Goal: Communication & Community: Connect with others

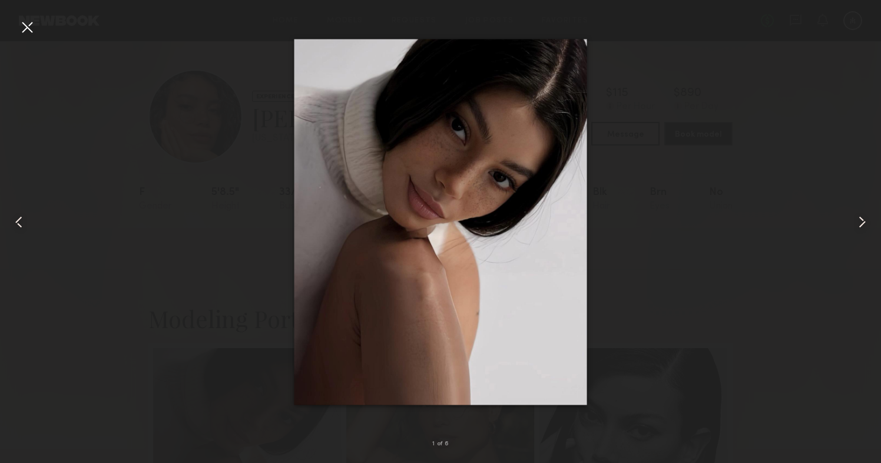
scroll to position [210, 0]
drag, startPoint x: 693, startPoint y: 330, endPoint x: 698, endPoint y: 335, distance: 6.7
click at [693, 330] on div at bounding box center [440, 222] width 881 height 406
click at [31, 31] on div at bounding box center [27, 27] width 19 height 19
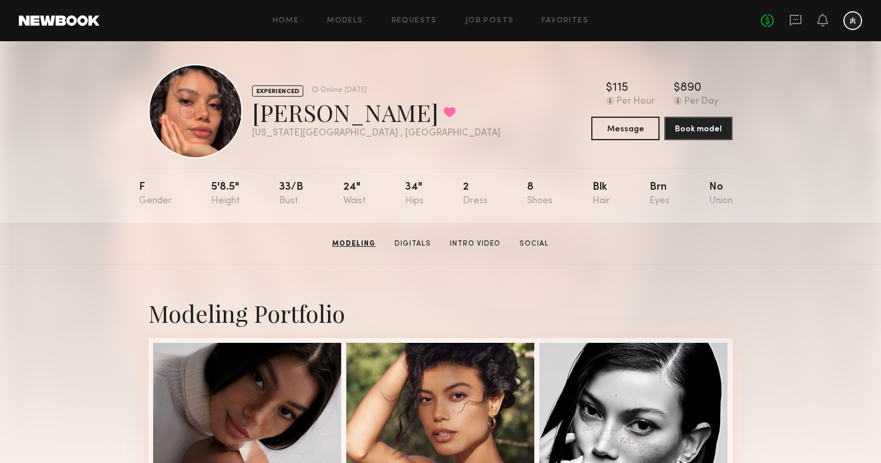
scroll to position [0, 0]
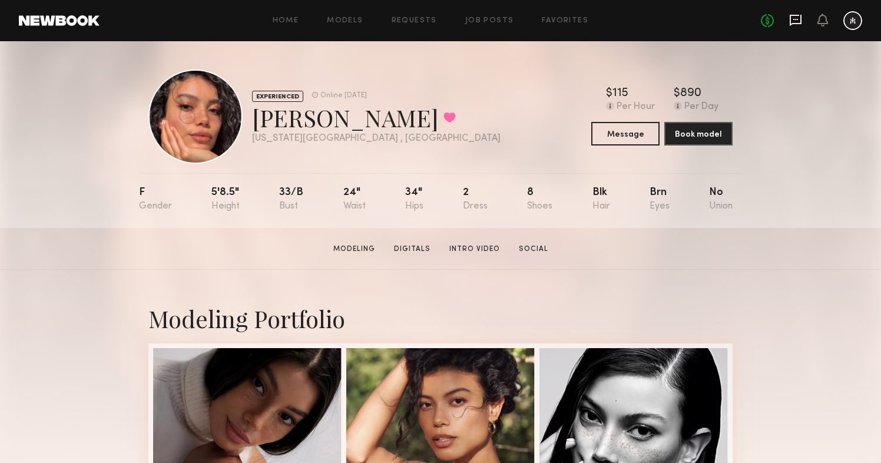
click at [801, 22] on icon at bounding box center [796, 20] width 12 height 11
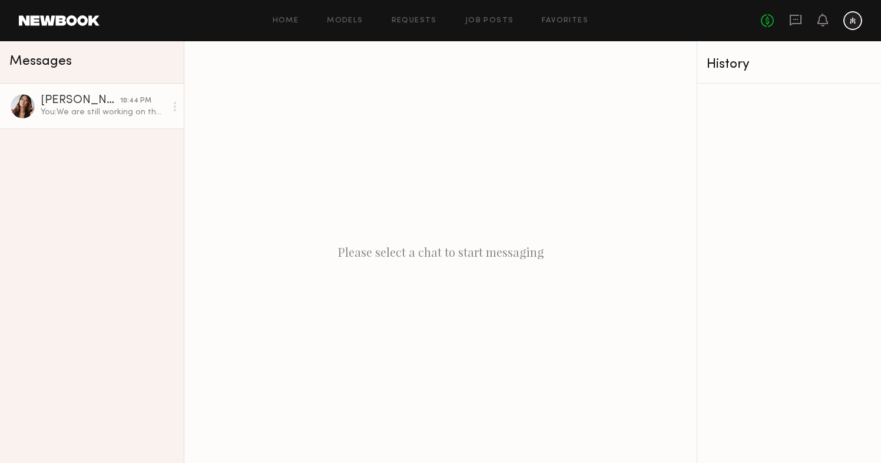
click at [84, 115] on div "You: We are still working on the other looks but there will be a business casua…" at bounding box center [103, 112] width 125 height 11
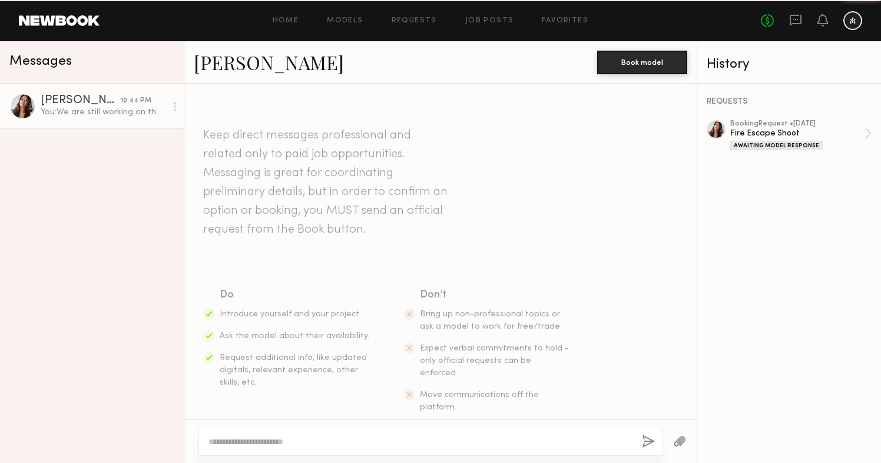
scroll to position [1738, 0]
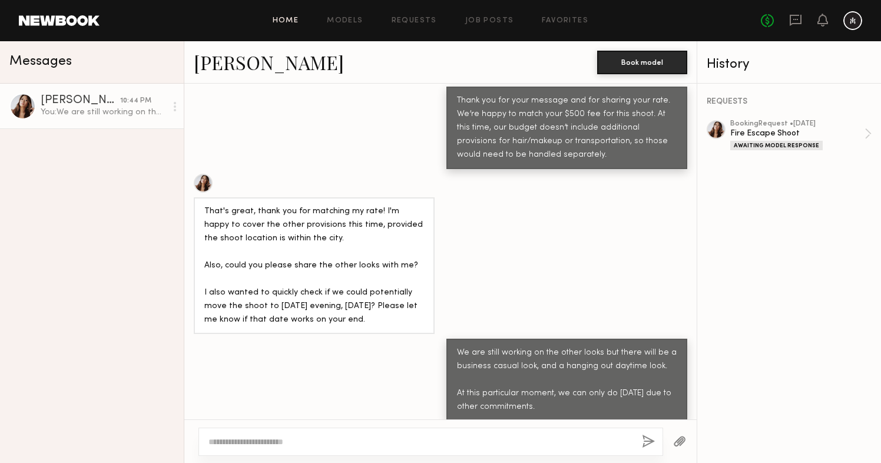
click at [296, 18] on link "Home" at bounding box center [286, 21] width 27 height 8
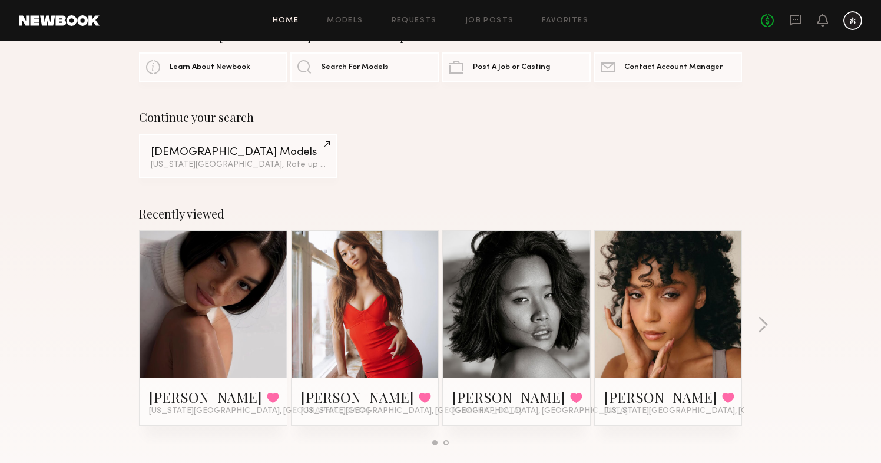
scroll to position [39, 0]
